Goal: Task Accomplishment & Management: Complete application form

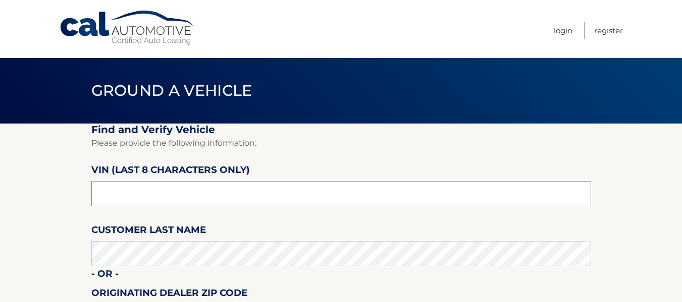
click at [200, 187] on input "text" at bounding box center [340, 193] width 499 height 25
type input "ns190981"
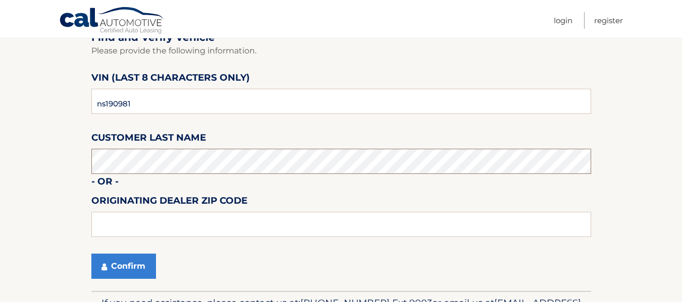
scroll to position [101, 0]
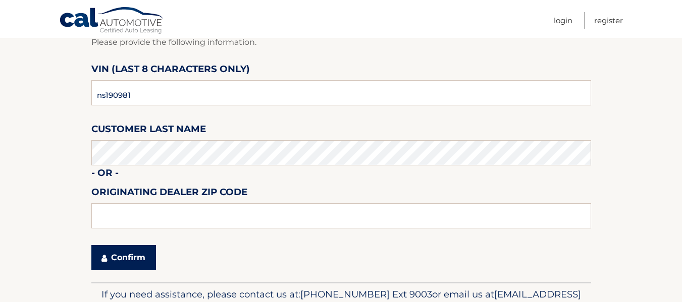
click at [139, 253] on button "Confirm" at bounding box center [123, 257] width 65 height 25
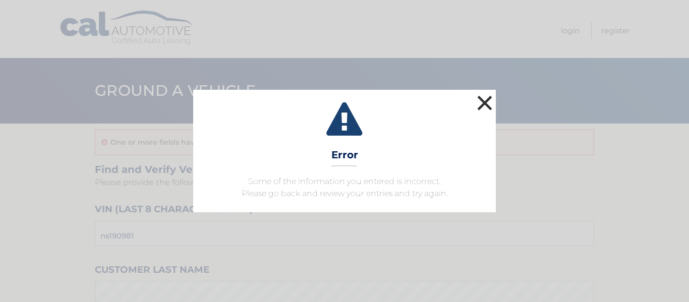
click at [482, 99] on button "×" at bounding box center [485, 103] width 20 height 20
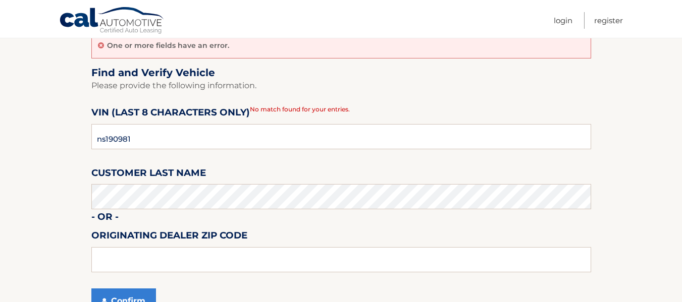
scroll to position [101, 0]
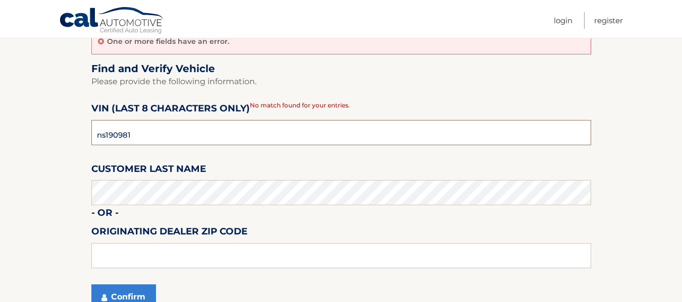
drag, startPoint x: 131, startPoint y: 135, endPoint x: 117, endPoint y: 135, distance: 13.6
click at [117, 135] on input "ns190981" at bounding box center [340, 132] width 499 height 25
type input "ns190598"
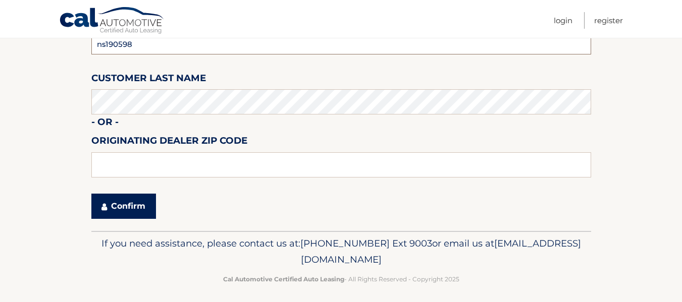
scroll to position [197, 0]
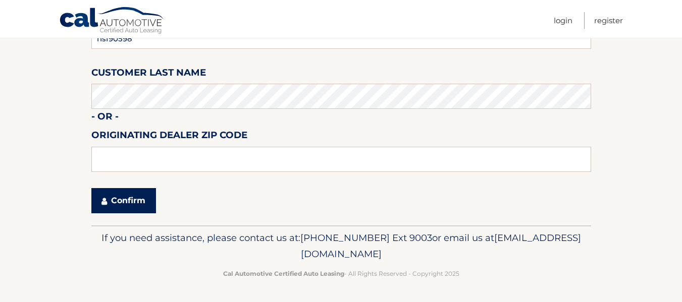
click at [126, 212] on button "Confirm" at bounding box center [123, 200] width 65 height 25
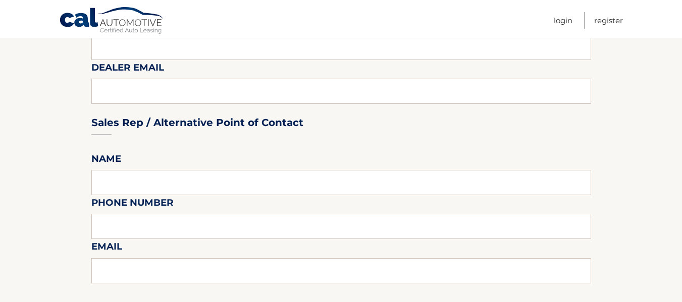
scroll to position [353, 0]
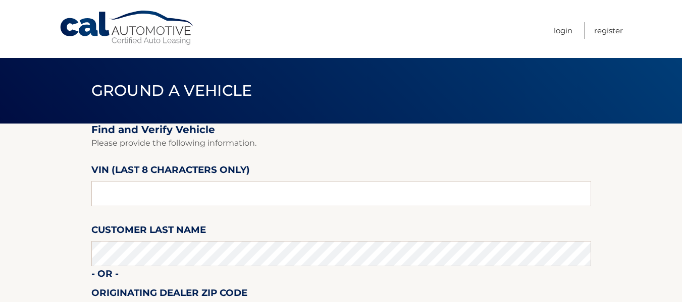
scroll to position [158, 0]
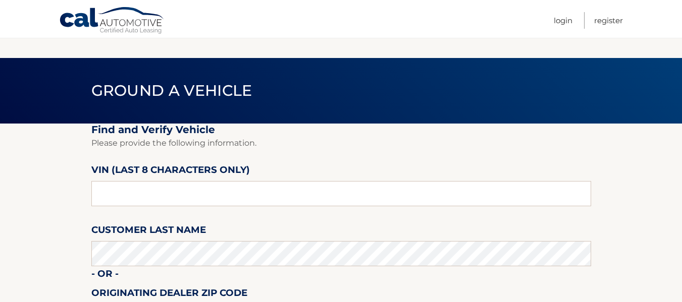
scroll to position [101, 0]
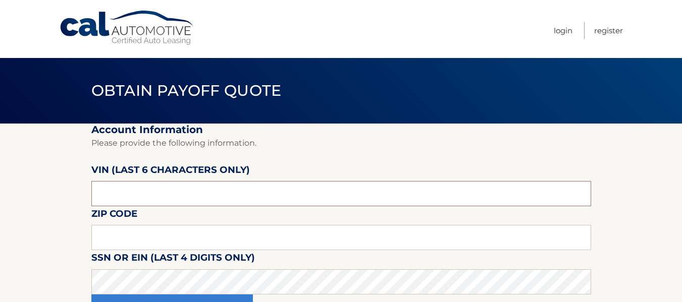
click at [134, 202] on input "text" at bounding box center [340, 193] width 499 height 25
type input "190598"
click at [133, 229] on input "text" at bounding box center [340, 237] width 499 height 25
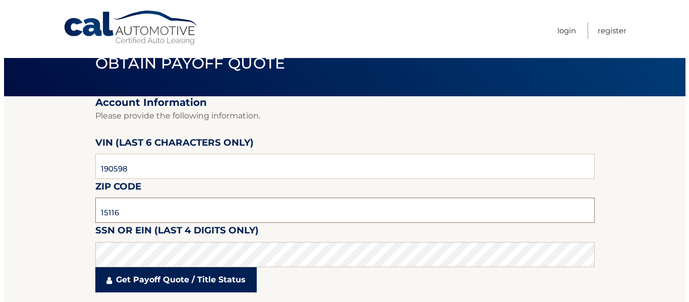
scroll to position [50, 0]
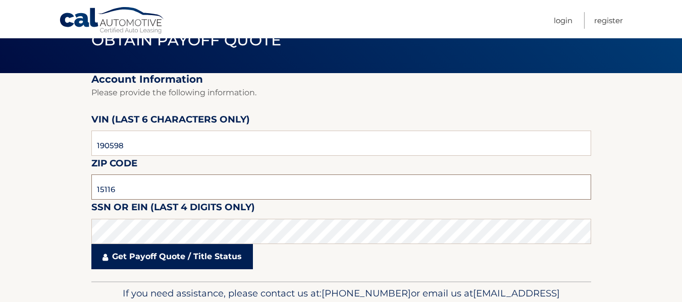
type input "15116"
click at [167, 255] on link "Get Payoff Quote / Title Status" at bounding box center [171, 256] width 161 height 25
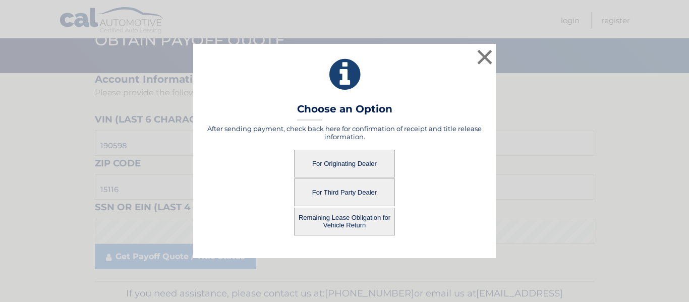
click at [357, 183] on button "For Third Party Dealer" at bounding box center [344, 193] width 101 height 28
click at [346, 197] on button "For Third Party Dealer" at bounding box center [344, 193] width 101 height 28
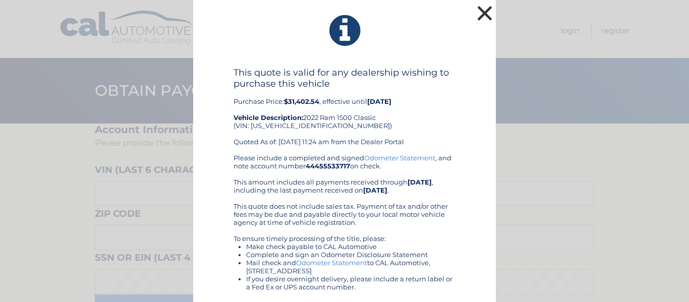
click at [477, 17] on button "×" at bounding box center [485, 13] width 20 height 20
